Goal: Check status: Check status

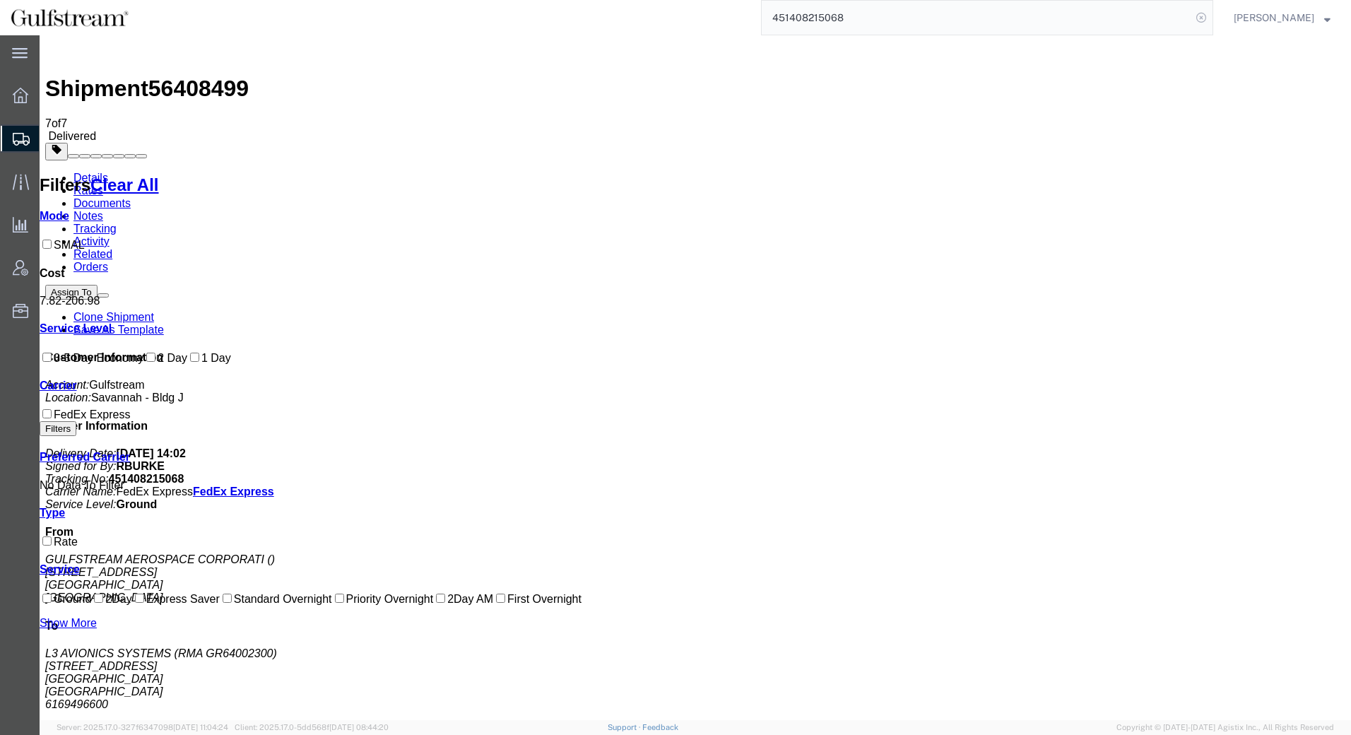
click at [1211, 18] on icon at bounding box center [1201, 18] width 20 height 20
click at [1156, 16] on input "search" at bounding box center [977, 18] width 430 height 34
paste input "451408215127"
type input "451408215127"
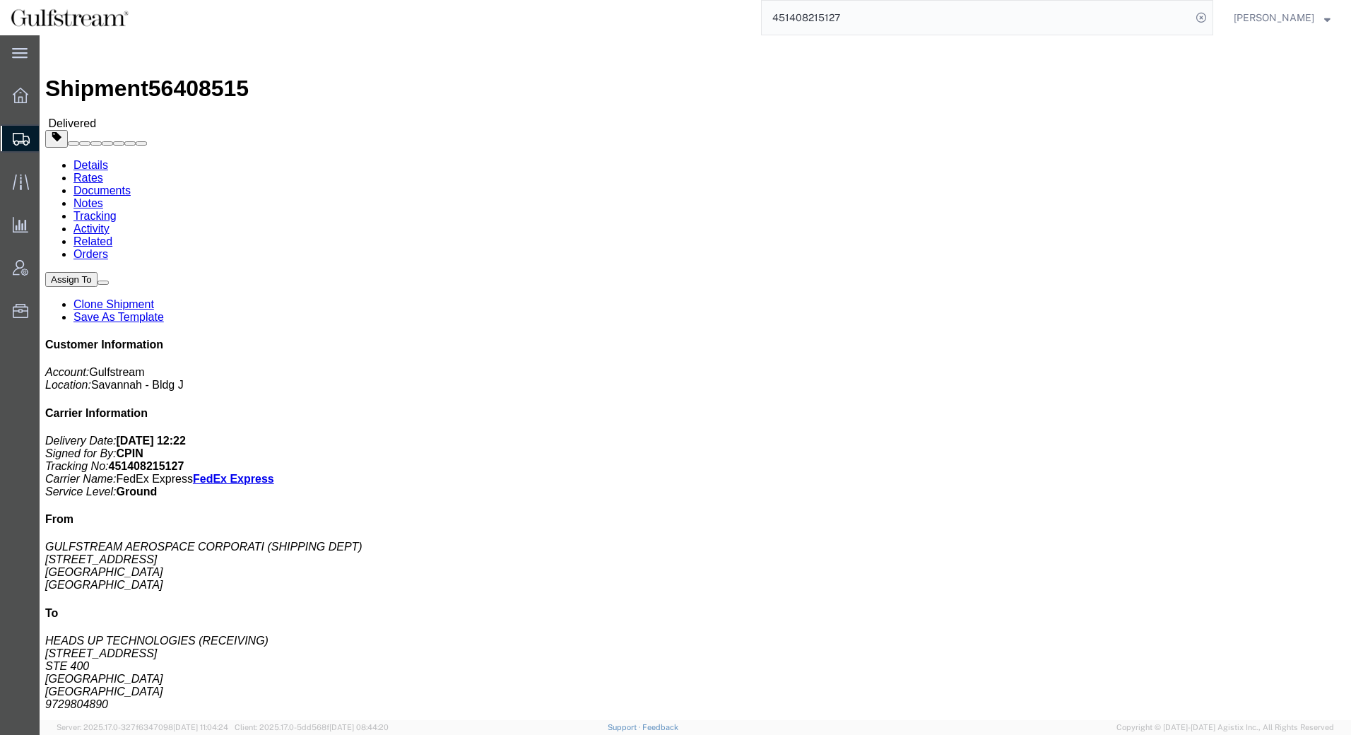
click link "Rates"
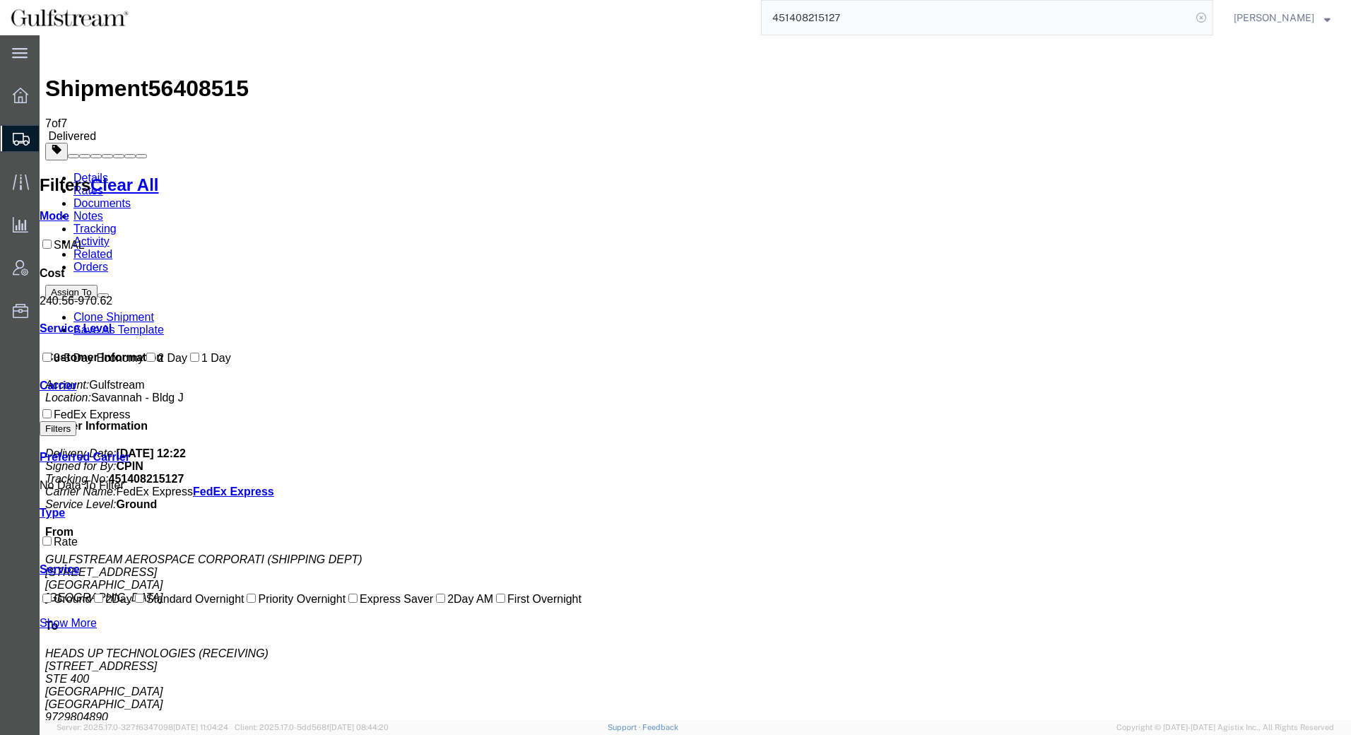
click at [1211, 17] on icon at bounding box center [1201, 18] width 20 height 20
click at [1211, 13] on icon at bounding box center [1201, 18] width 20 height 20
click at [1089, 22] on input "search" at bounding box center [977, 18] width 430 height 34
paste input "451408215171"
type input "451408215171"
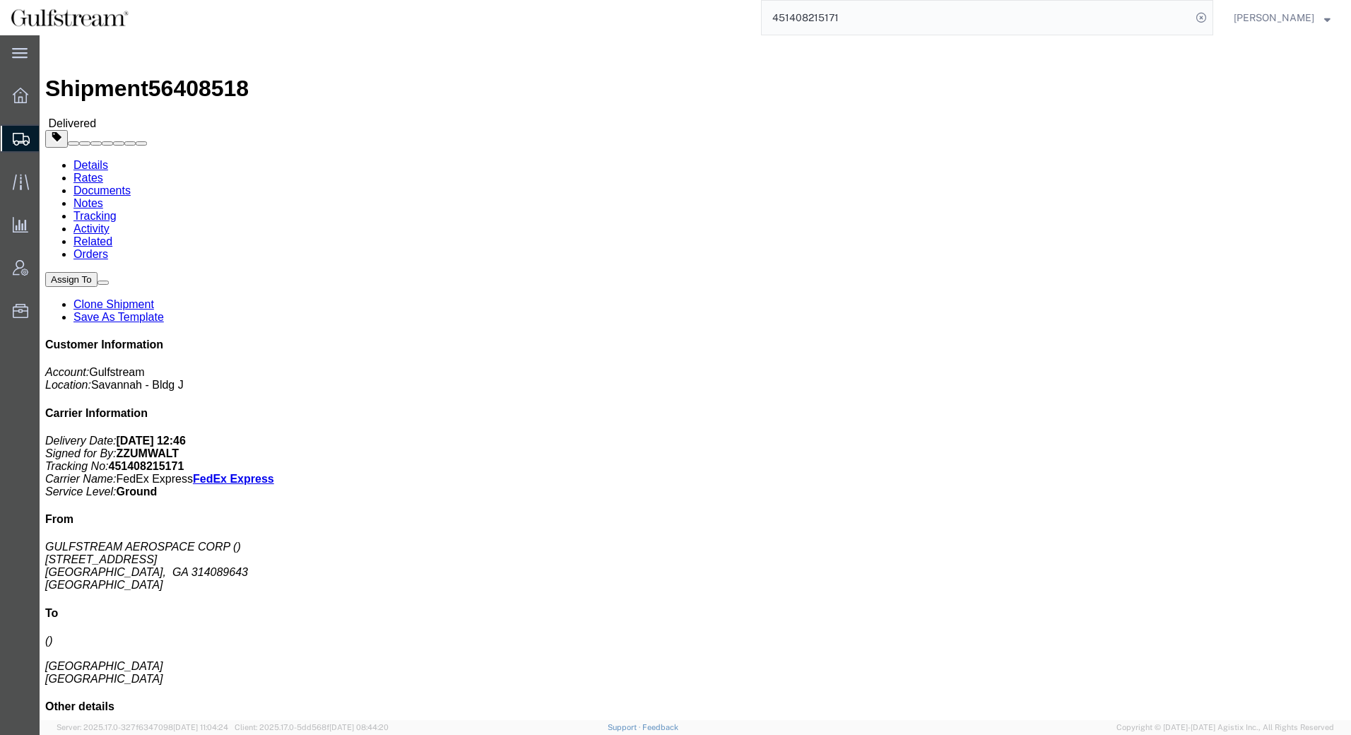
click link "Rates"
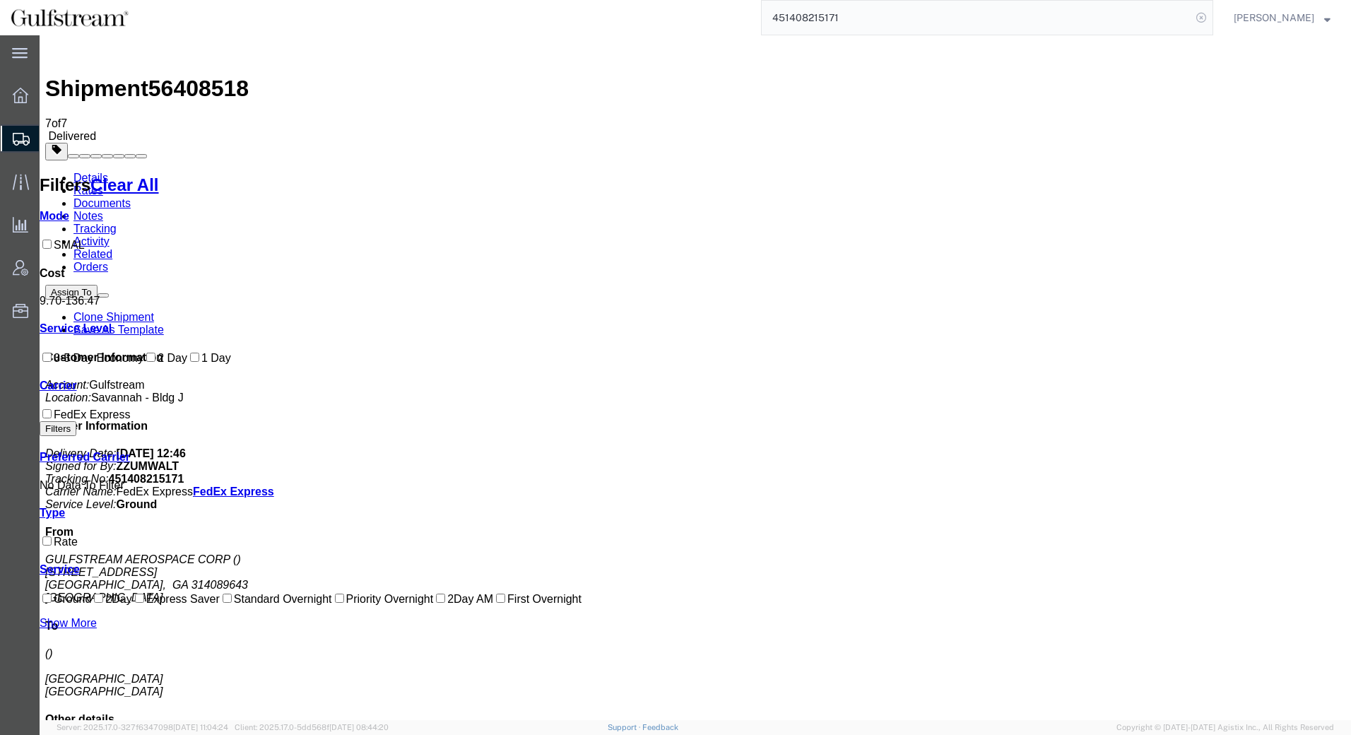
click at [1211, 18] on icon at bounding box center [1201, 18] width 20 height 20
drag, startPoint x: 1212, startPoint y: 18, endPoint x: 1197, endPoint y: 18, distance: 14.8
click at [1211, 18] on icon at bounding box center [1201, 18] width 20 height 20
click at [1084, 18] on input "search" at bounding box center [977, 18] width 430 height 34
paste input "451408215160"
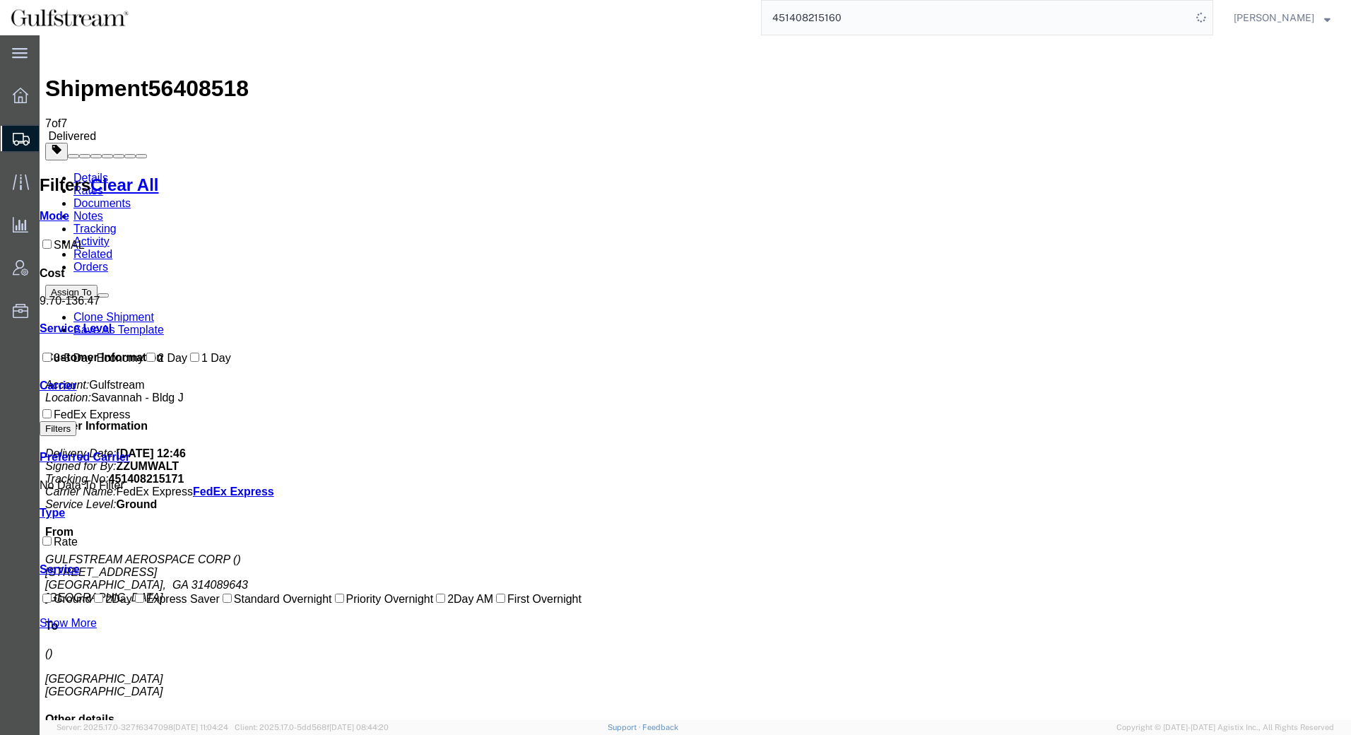
type input "451408215160"
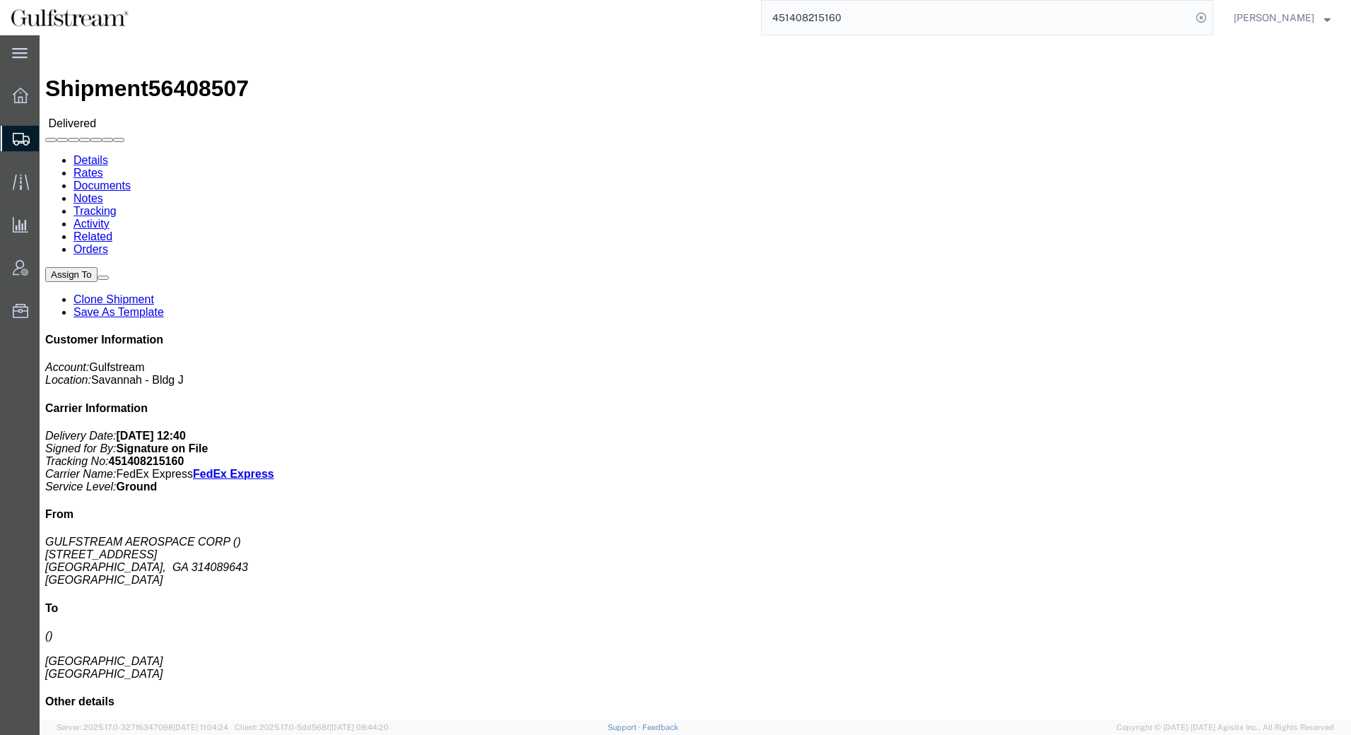
drag, startPoint x: 1168, startPoint y: 124, endPoint x: 993, endPoint y: 90, distance: 177.8
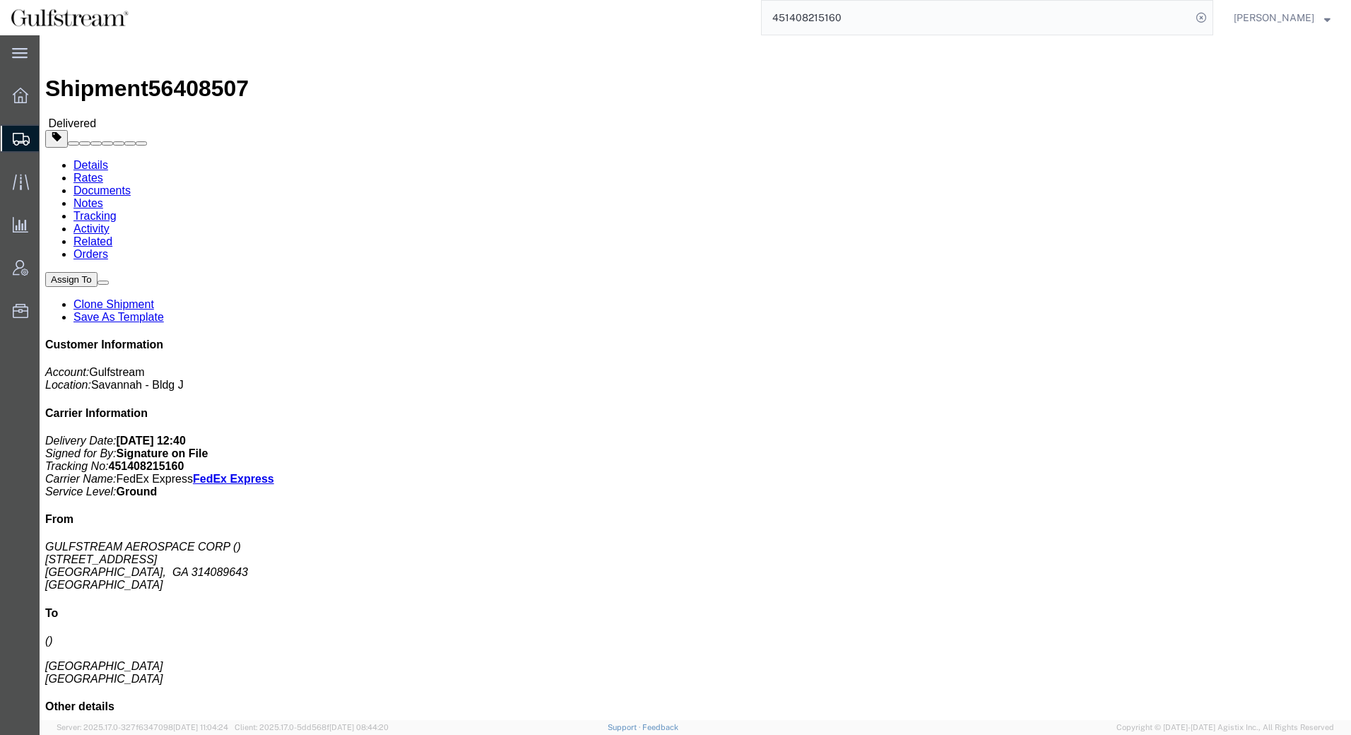
drag, startPoint x: 993, startPoint y: 90, endPoint x: 150, endPoint y: 52, distance: 844.3
click link "Documents"
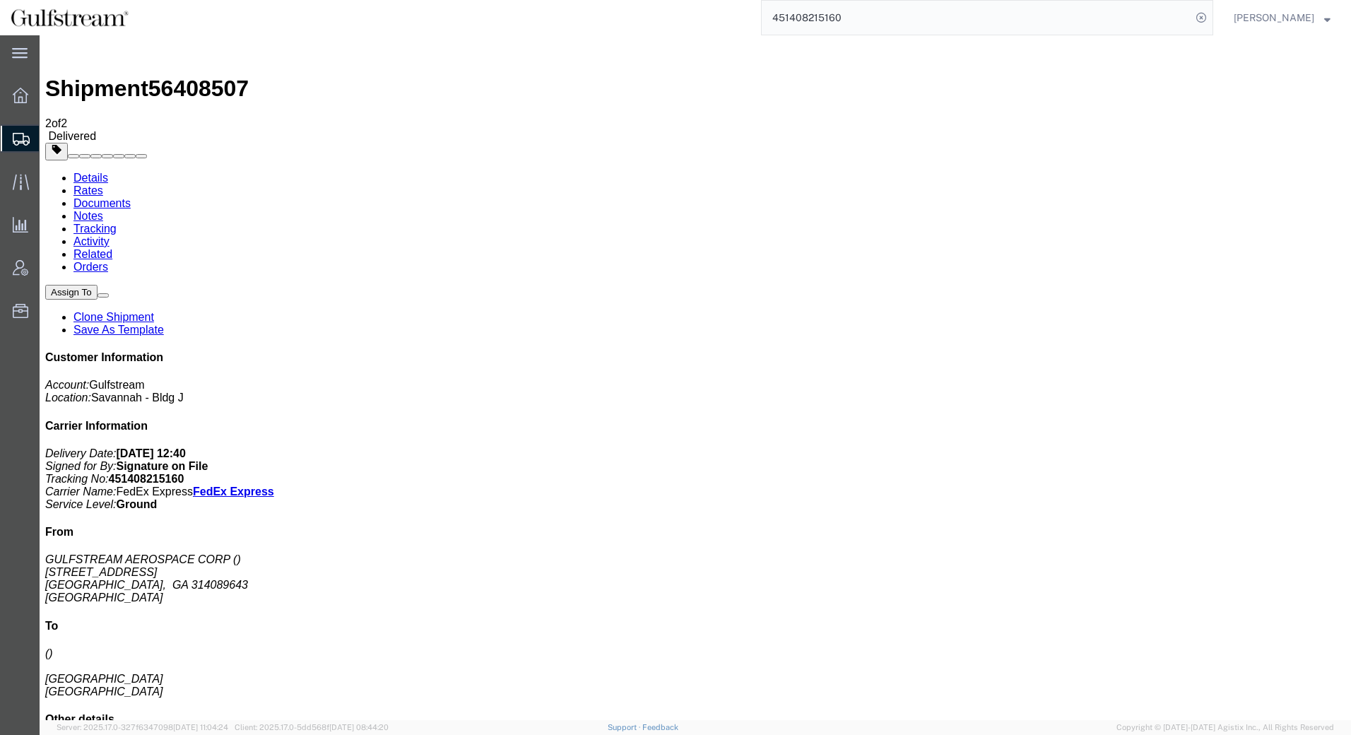
click at [103, 184] on link "Rates" at bounding box center [88, 190] width 30 height 12
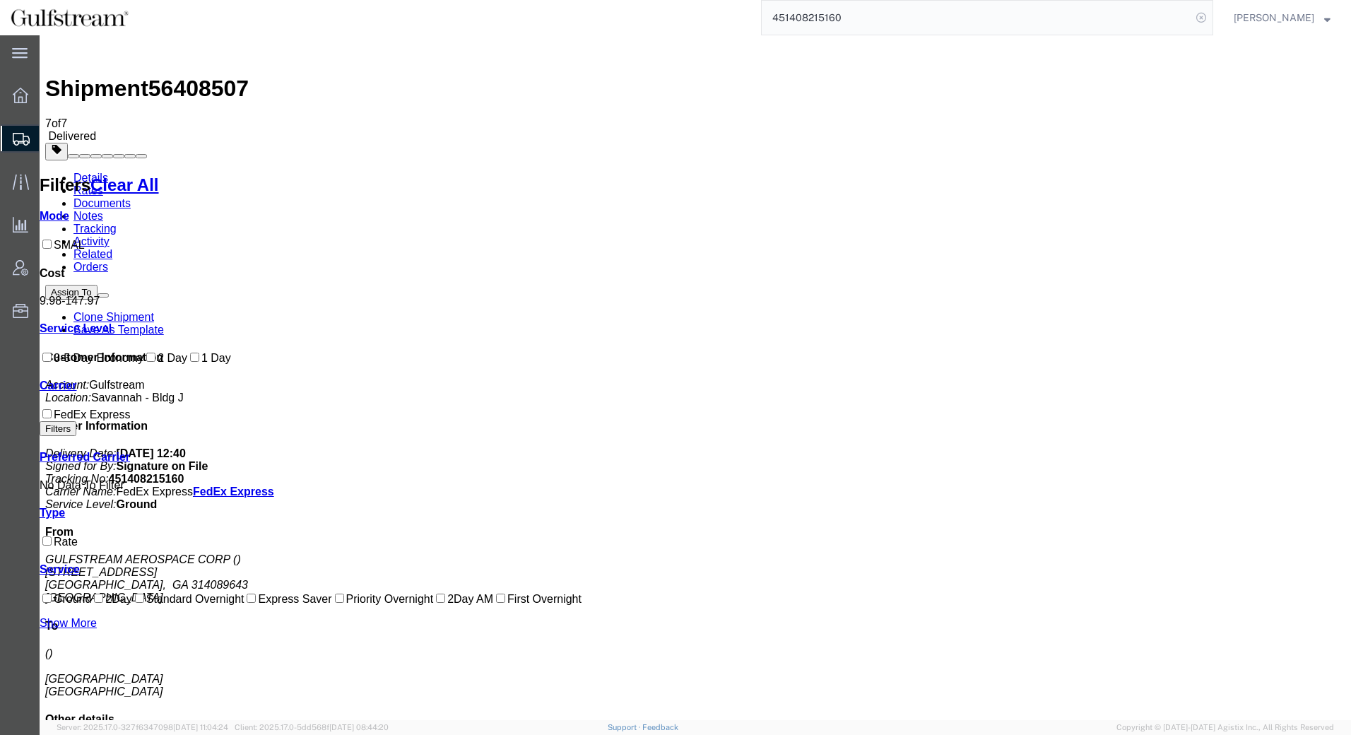
click at [1211, 18] on icon at bounding box center [1201, 18] width 20 height 20
click at [1164, 14] on input "search" at bounding box center [977, 18] width 430 height 34
paste input "451408215767"
type input "451408215767"
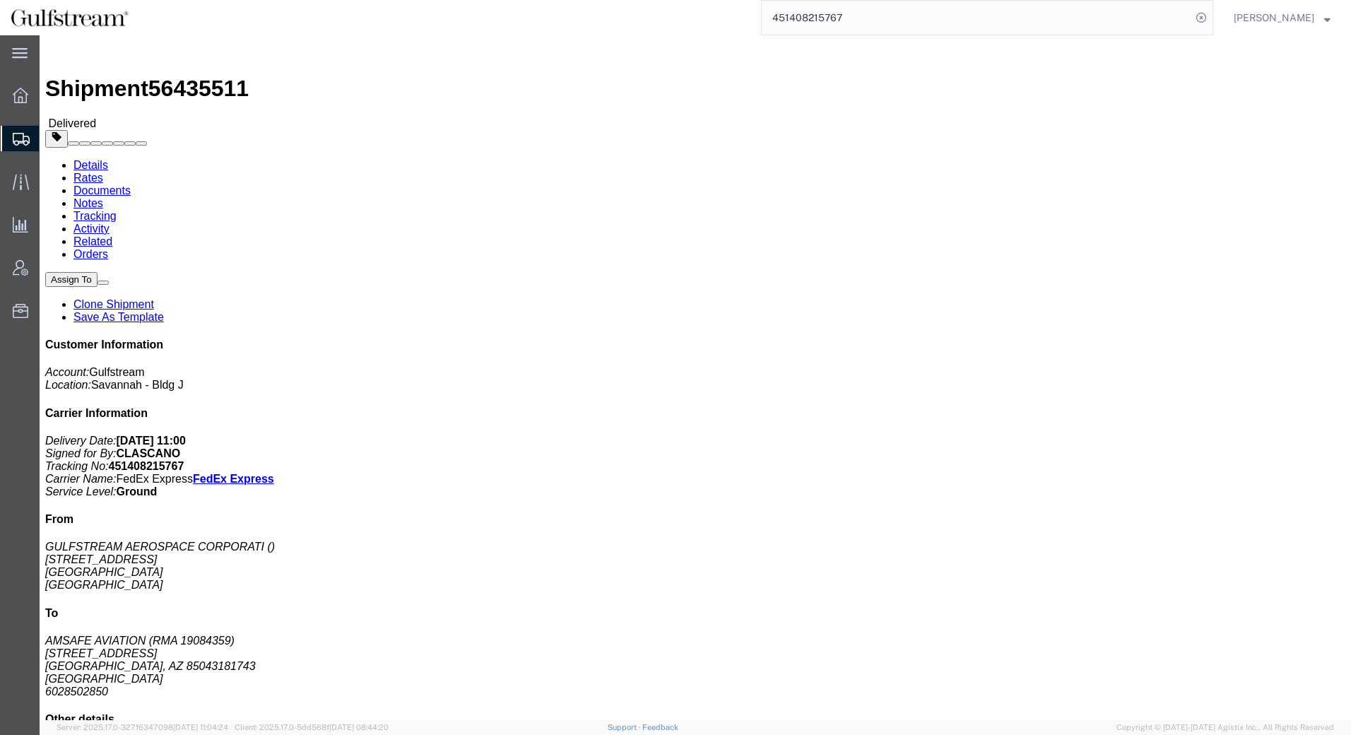
click link "Rates"
